Goal: Transaction & Acquisition: Subscribe to service/newsletter

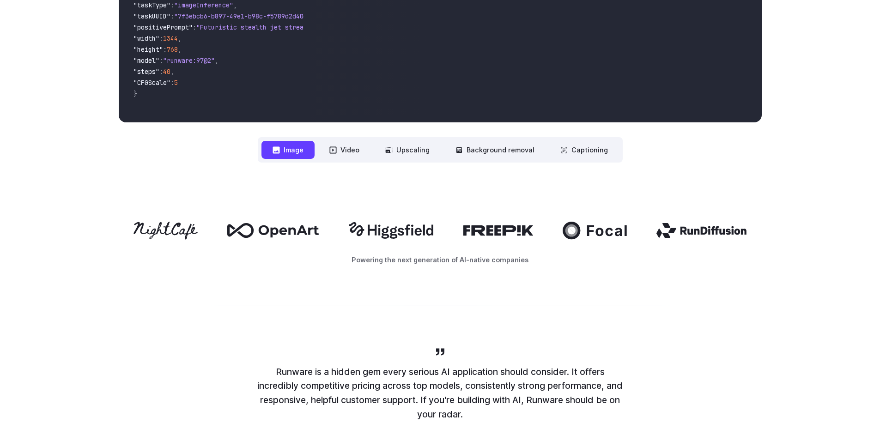
scroll to position [462, 0]
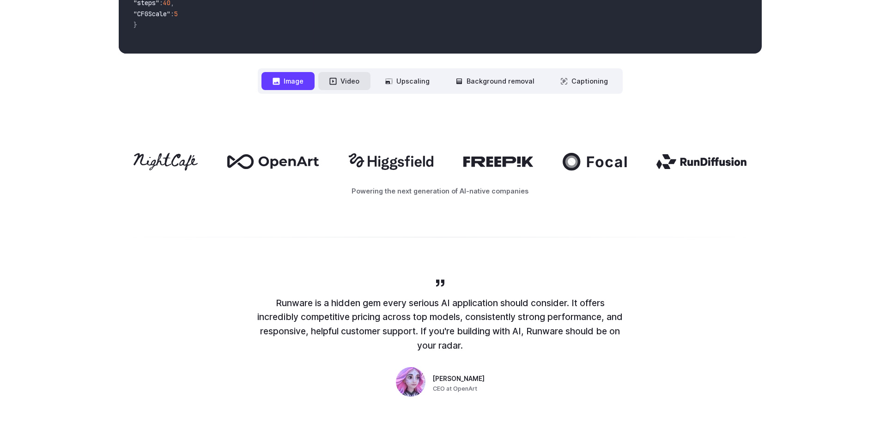
click at [336, 81] on icon at bounding box center [332, 81] width 7 height 7
click at [429, 82] on button "Upscaling" at bounding box center [407, 81] width 67 height 18
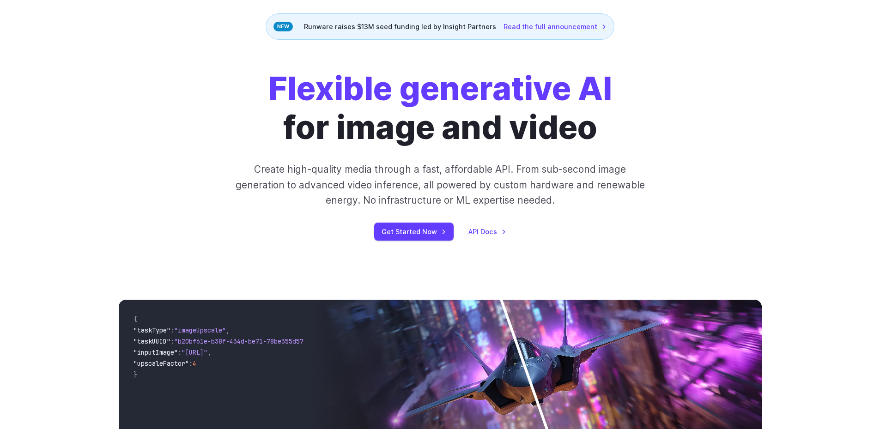
scroll to position [0, 0]
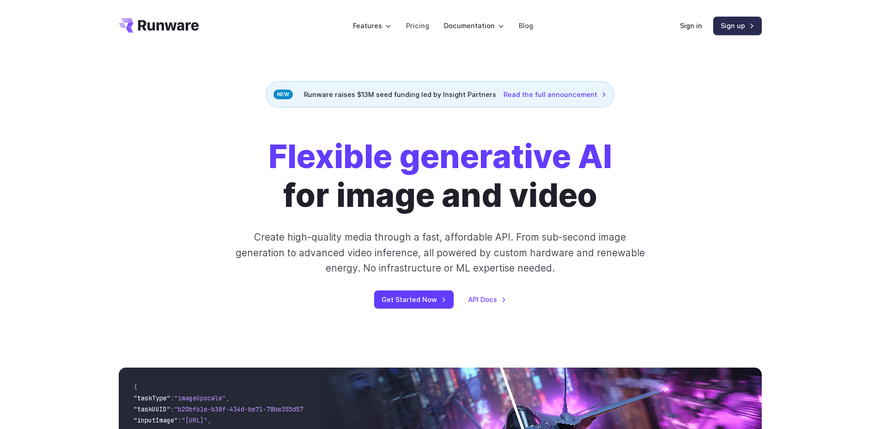
click at [742, 30] on link "Sign up" at bounding box center [737, 26] width 49 height 18
